Goal: Task Accomplishment & Management: Use online tool/utility

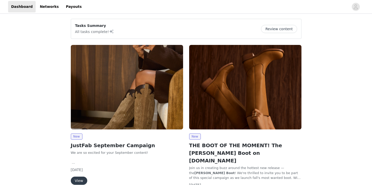
click at [127, 106] on img at bounding box center [127, 87] width 112 height 84
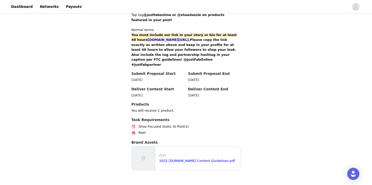
scroll to position [344, 0]
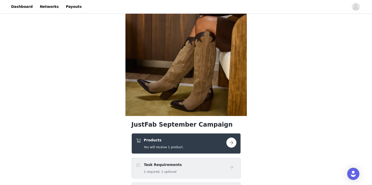
scroll to position [68, 0]
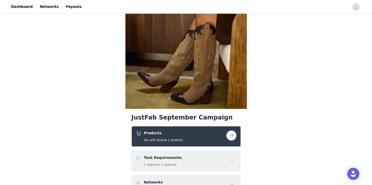
click at [234, 134] on button "button" at bounding box center [232, 135] width 10 height 10
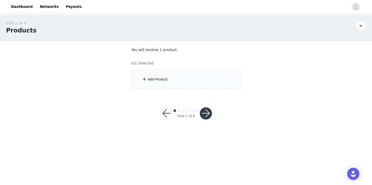
click at [174, 78] on div "Add Product" at bounding box center [186, 79] width 109 height 19
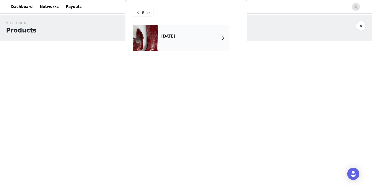
click at [195, 43] on div "[DATE]" at bounding box center [193, 37] width 70 height 25
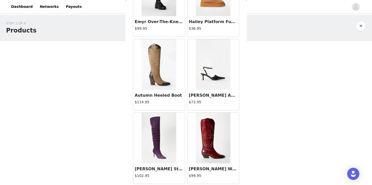
scroll to position [280, 0]
click at [210, 71] on img at bounding box center [213, 64] width 35 height 51
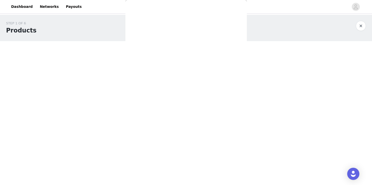
click at [210, 71] on div "Back [PERSON_NAME] Boot $86.95 Caite Heeled Boot $79.95 [PERSON_NAME] Ballet Fl…" at bounding box center [186, 92] width 121 height 185
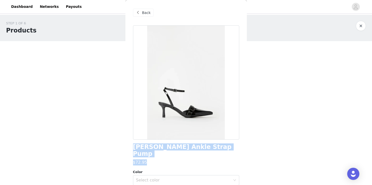
drag, startPoint x: 130, startPoint y: 145, endPoint x: 216, endPoint y: 153, distance: 86.4
click at [216, 153] on div "Back [PERSON_NAME] Ankle Strap Pump $72.95 Color Select color Size Select size …" at bounding box center [186, 92] width 121 height 185
copy div "[PERSON_NAME] Ankle Strap Pump $72.95"
